Goal: Task Accomplishment & Management: Use online tool/utility

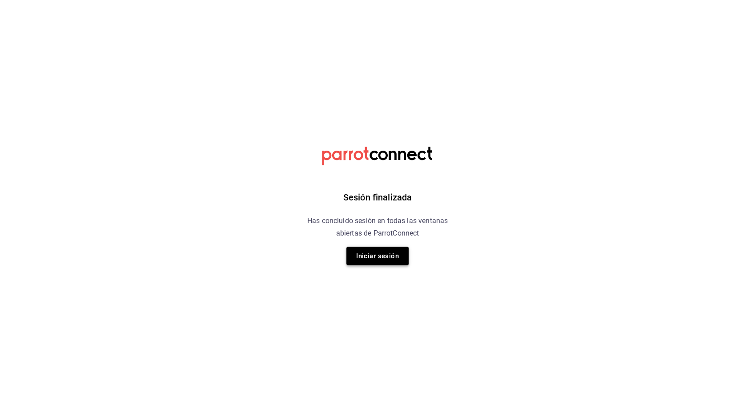
click at [374, 258] on button "Iniciar sesión" at bounding box center [377, 256] width 62 height 19
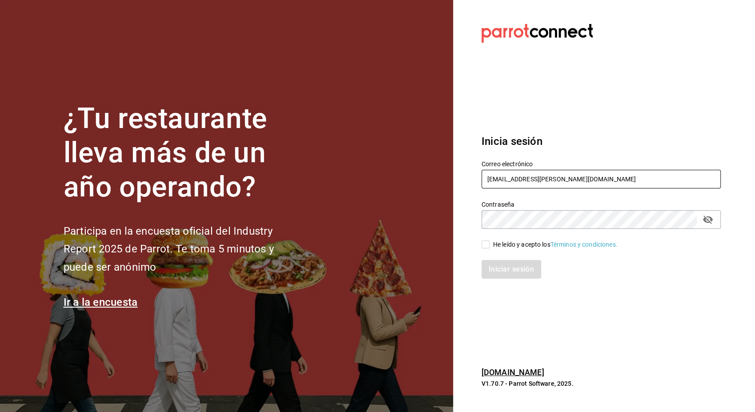
click at [521, 177] on input "[EMAIL_ADDRESS][PERSON_NAME][DOMAIN_NAME]" at bounding box center [600, 179] width 239 height 19
click at [706, 219] on icon "passwordField" at bounding box center [708, 220] width 10 height 8
type input "[PERSON_NAME][EMAIL_ADDRESS][PERSON_NAME][DOMAIN_NAME]"
click at [487, 244] on input "He leído y acepto los Términos y condiciones." at bounding box center [485, 244] width 8 height 8
checkbox input "true"
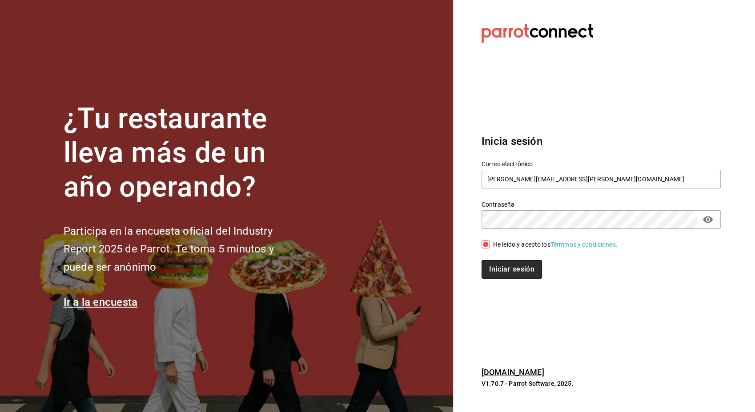
click at [503, 261] on button "Iniciar sesión" at bounding box center [511, 269] width 60 height 19
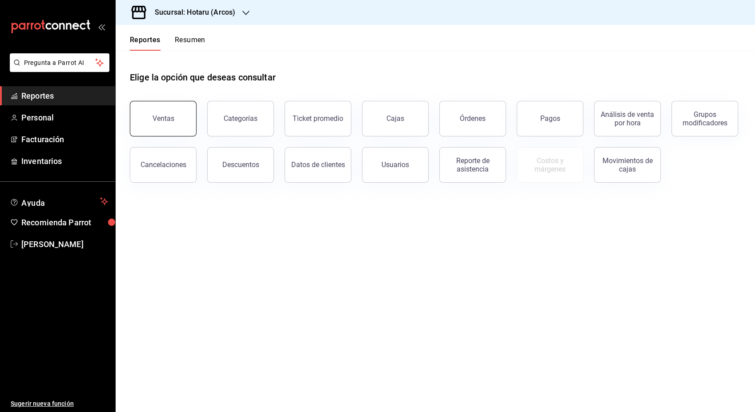
click at [147, 122] on button "Ventas" at bounding box center [163, 119] width 67 height 36
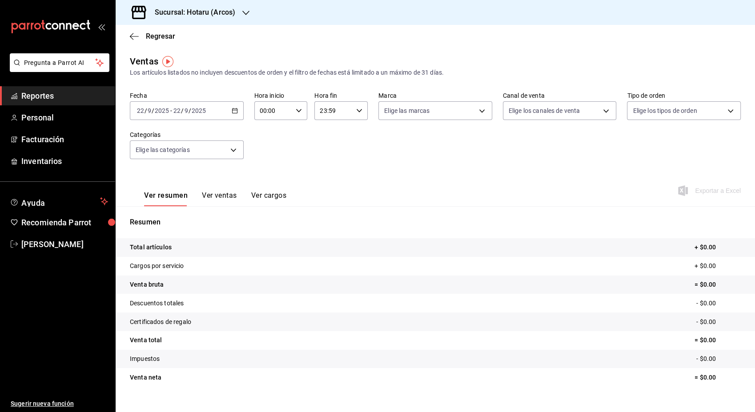
click at [234, 111] on icon "button" at bounding box center [235, 111] width 6 height 6
click at [164, 220] on span "Rango de fechas" at bounding box center [171, 217] width 69 height 9
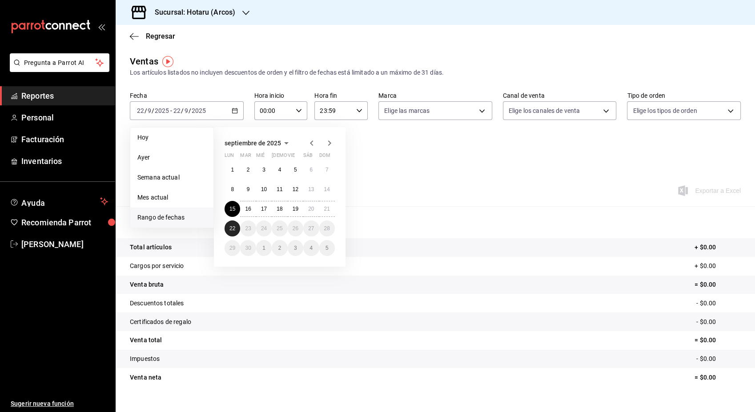
click at [231, 233] on button "22" at bounding box center [232, 228] width 16 height 16
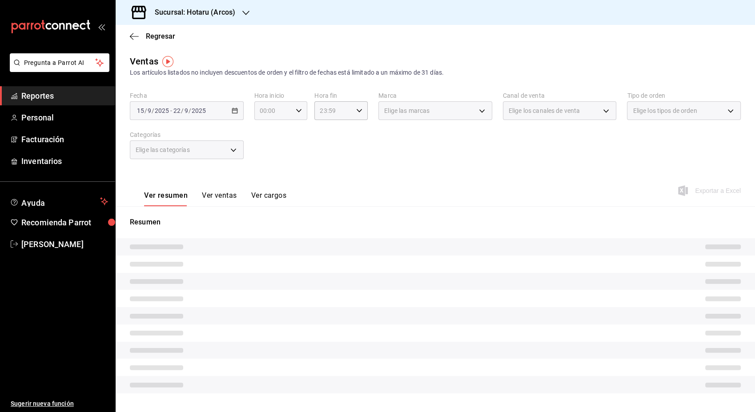
click at [297, 111] on icon "button" at bounding box center [299, 111] width 6 height 6
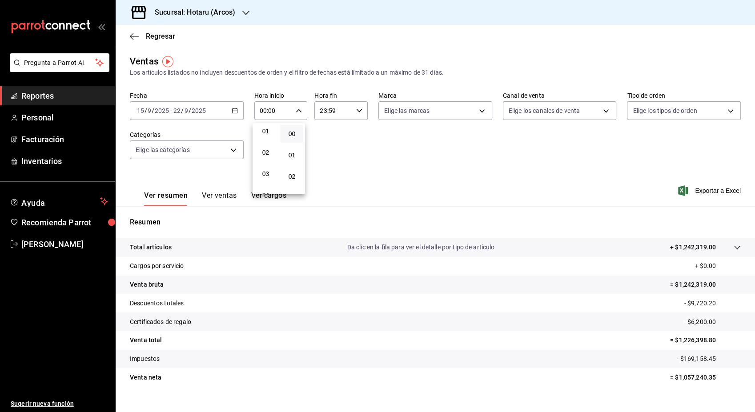
scroll to position [46, 0]
click at [267, 149] on span "03" at bounding box center [266, 151] width 12 height 7
type input "03:00"
click at [298, 133] on button "00" at bounding box center [291, 134] width 23 height 18
click at [350, 151] on div at bounding box center [377, 206] width 755 height 412
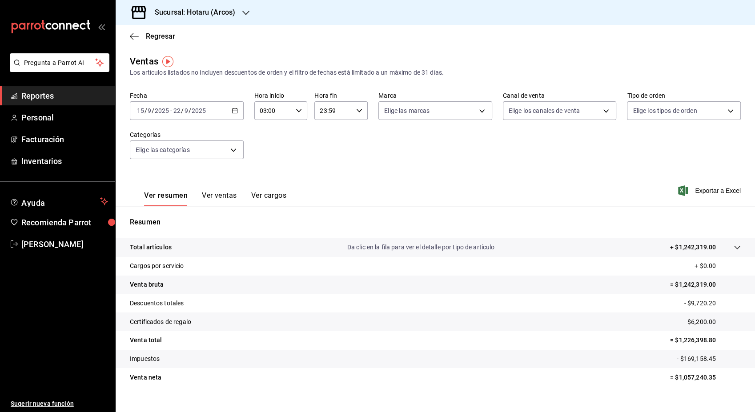
click at [357, 108] on icon "button" at bounding box center [359, 111] width 6 height 6
click at [325, 162] on button "05" at bounding box center [325, 169] width 23 height 18
click at [352, 133] on span "00" at bounding box center [351, 133] width 12 height 7
type input "05:00"
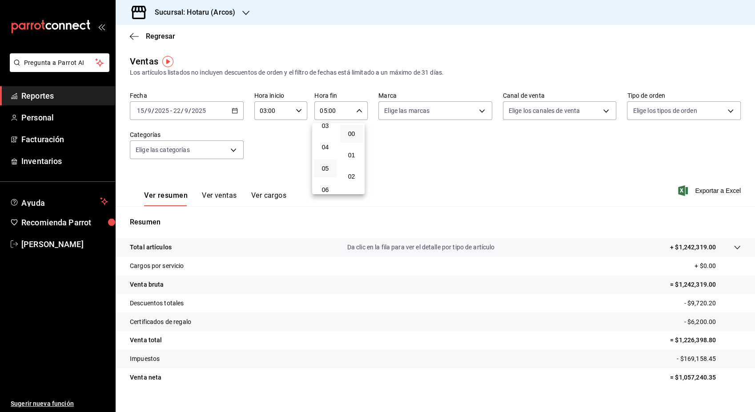
click at [476, 111] on div at bounding box center [377, 206] width 755 height 412
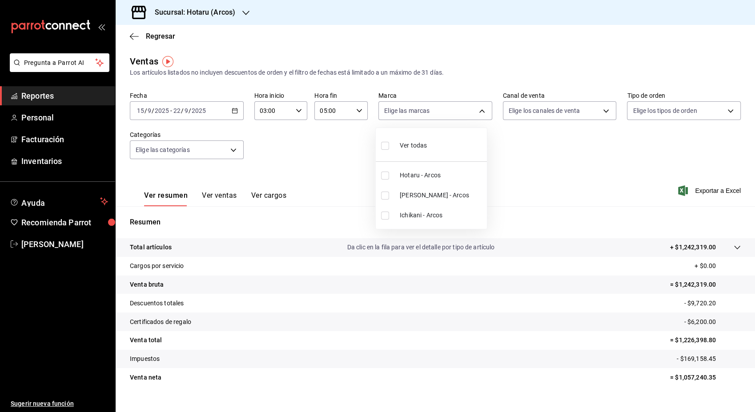
click at [476, 111] on body "Pregunta a Parrot AI Reportes Personal Facturación Inventarios Ayuda Recomienda…" at bounding box center [377, 206] width 755 height 412
click at [416, 148] on span "Ver todas" at bounding box center [412, 145] width 27 height 9
type input "63fd3758-a1b5-4c03-9065-df3279ac1636,22e90613-d08a-4757-a76e-a905fd2e086b,00e97…"
checkbox input "true"
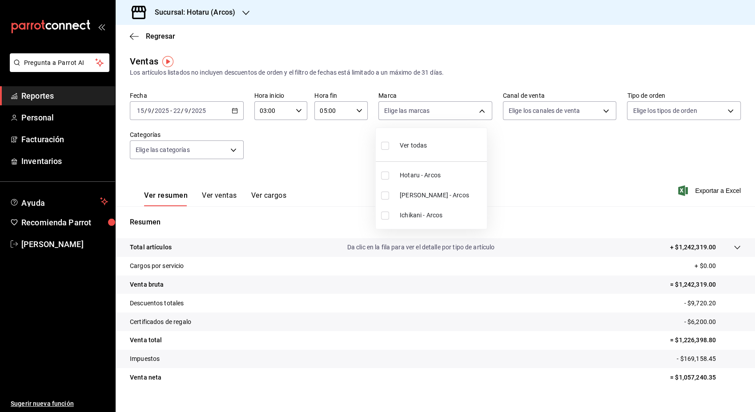
checkbox input "true"
click at [569, 171] on div at bounding box center [377, 206] width 755 height 412
click at [695, 188] on span "Exportar a Excel" at bounding box center [709, 190] width 61 height 11
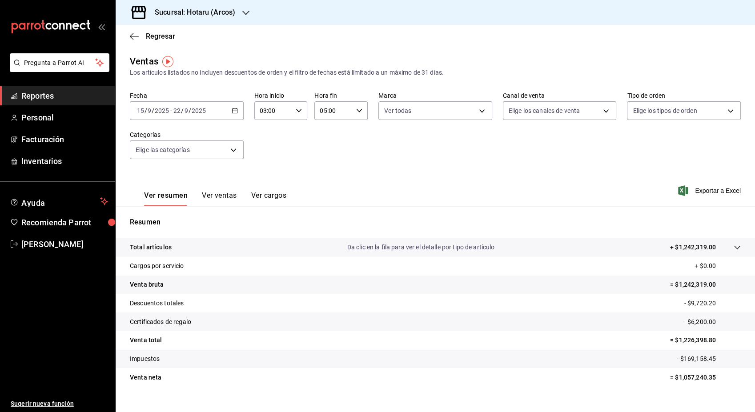
click at [244, 15] on icon "button" at bounding box center [245, 12] width 7 height 7
click at [148, 59] on span "Ichikani (Arcos)" at bounding box center [145, 58] width 44 height 9
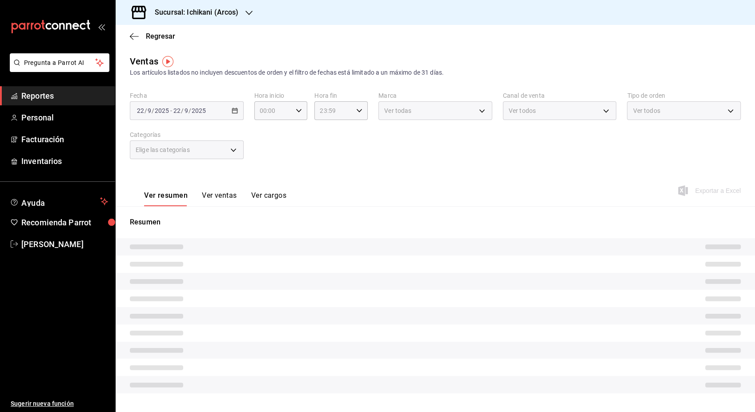
type input "03:00"
type input "05:00"
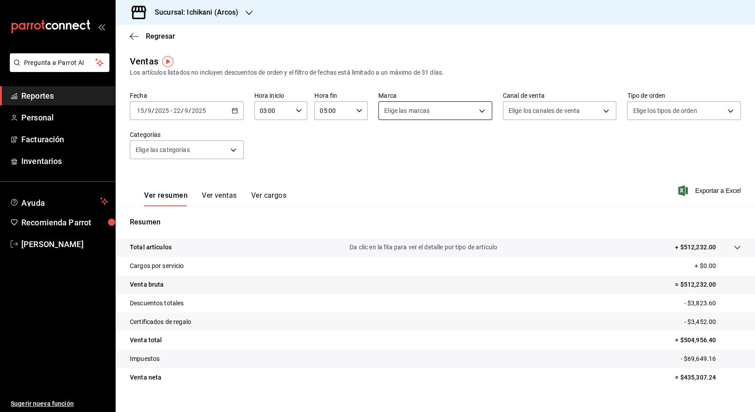
click at [479, 112] on body "Pregunta a Parrot AI Reportes Personal Facturación Inventarios Ayuda Recomienda…" at bounding box center [377, 206] width 755 height 412
click at [412, 143] on span "Ver todas" at bounding box center [412, 145] width 27 height 9
type input "5b36b593-4404-40a8-ab52-4e9fd09f90e2"
checkbox input "true"
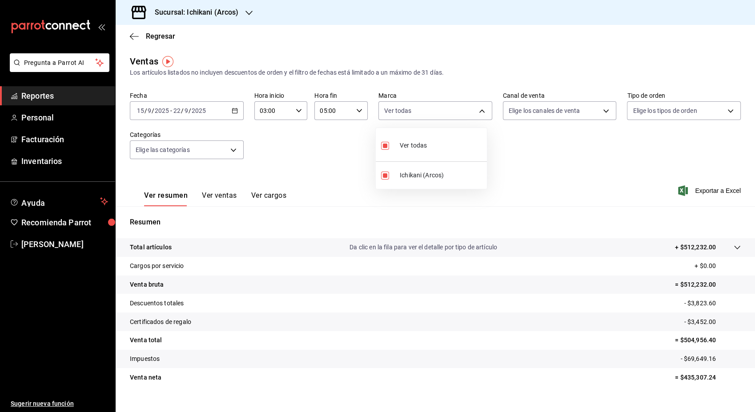
click at [553, 166] on div at bounding box center [377, 206] width 755 height 412
click at [690, 189] on span "Exportar a Excel" at bounding box center [709, 190] width 61 height 11
click at [60, 243] on span "[PERSON_NAME]" at bounding box center [64, 244] width 87 height 12
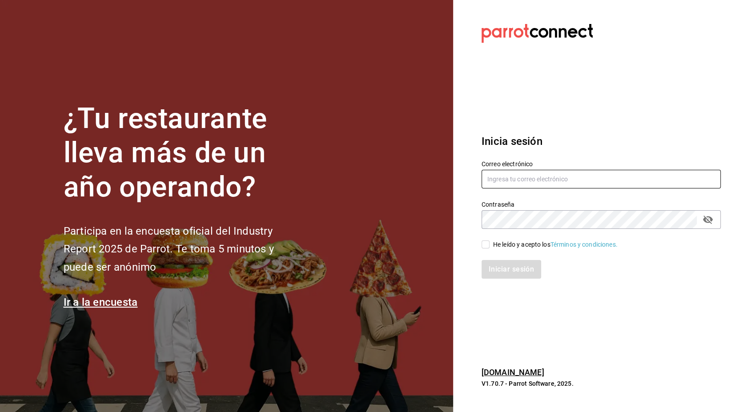
type input "[EMAIL_ADDRESS][DOMAIN_NAME]"
